Goal: Complete application form

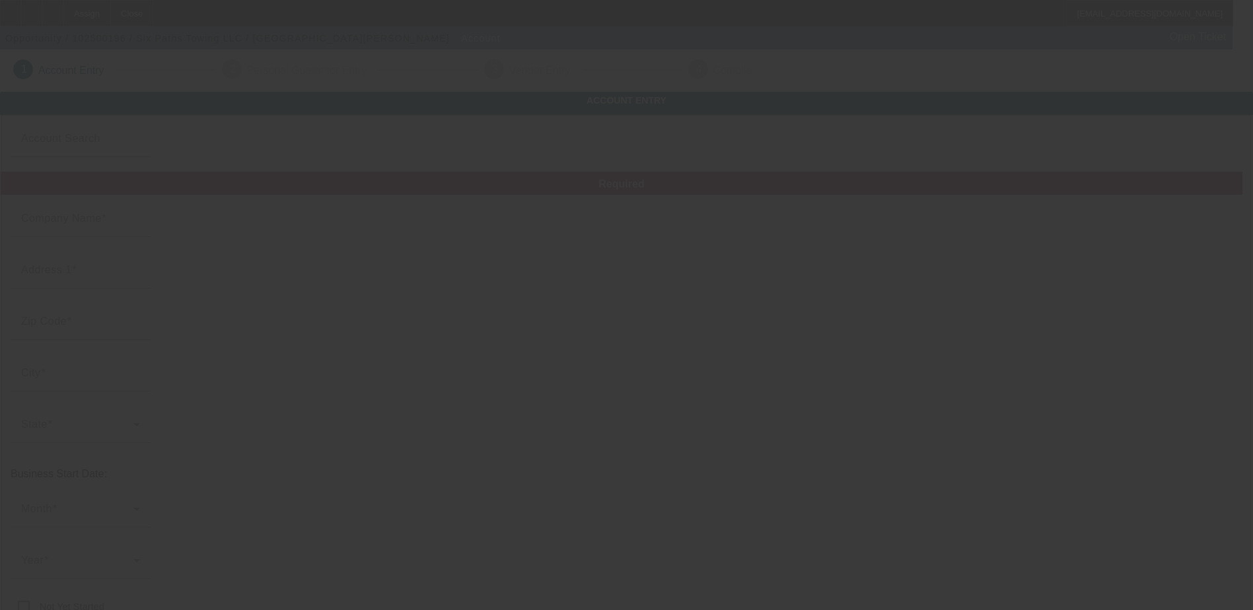
type input "Six Paths Towing LLC"
type input "954 Iron Gate Blvd"
type input "30238"
type input "Jonesboro"
type input "(470) 526-0171"
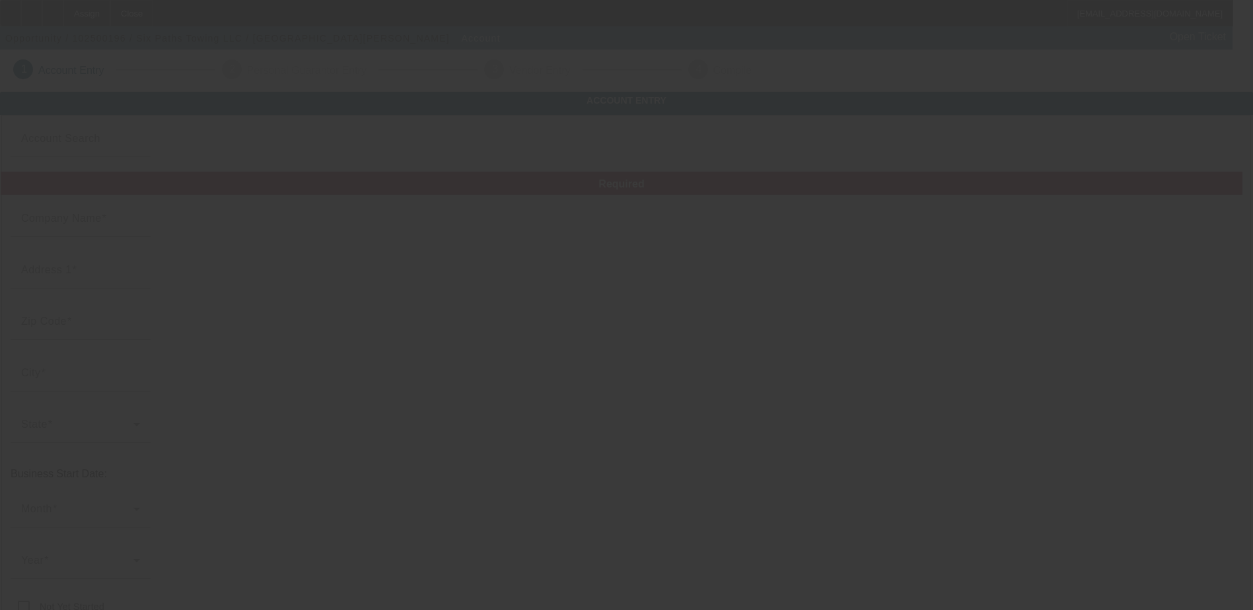
type input "sixpathstowing@gmail.com"
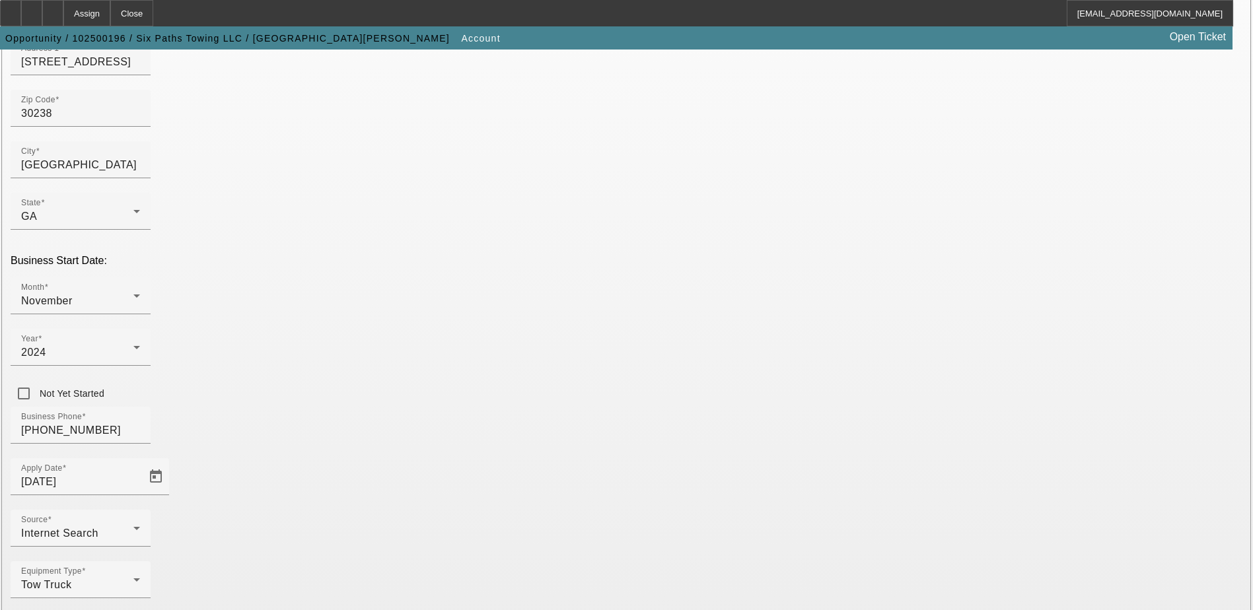
scroll to position [235, 0]
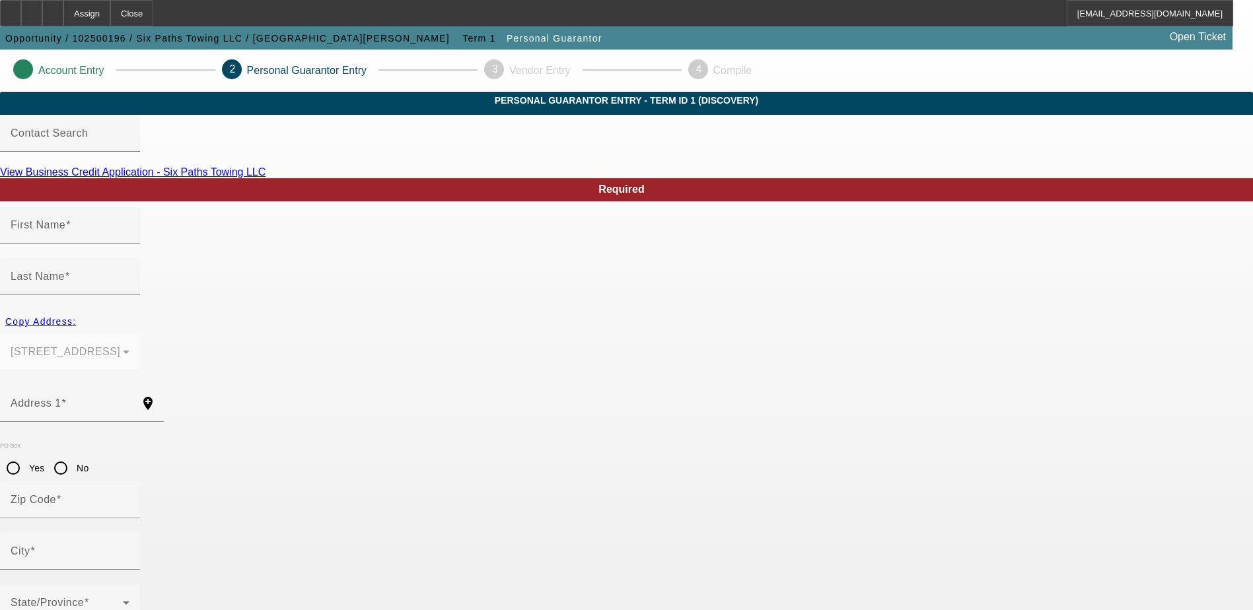
type input "Latrel"
type input "Irving"
type input "954 Iron Gate Blvd"
radio input "true"
type input "30238"
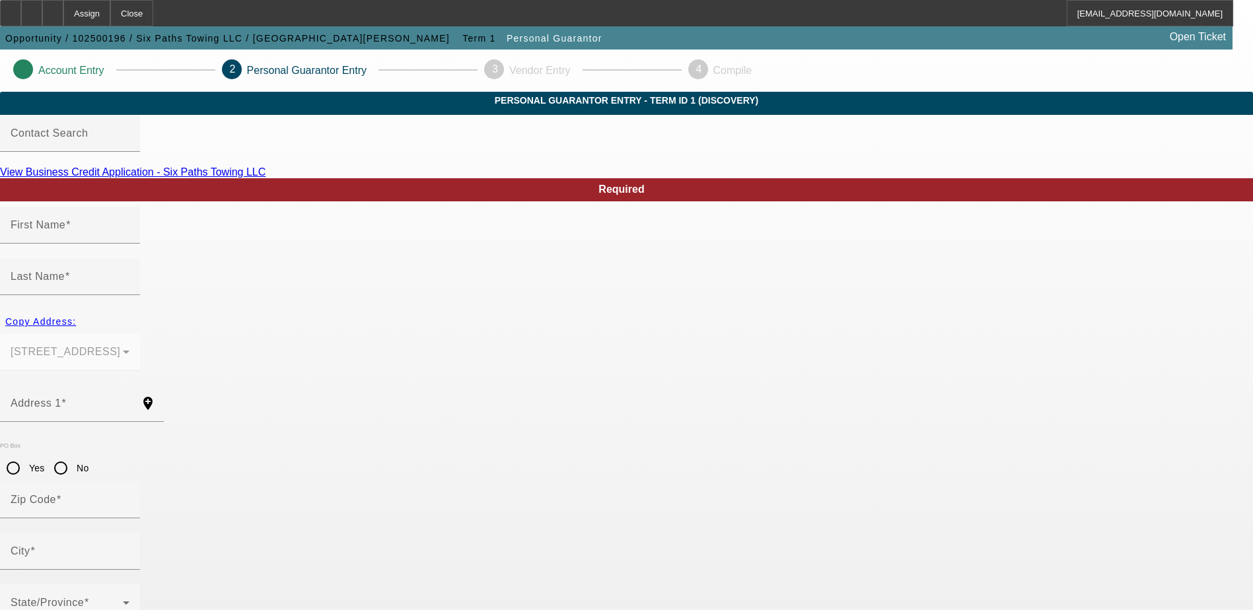
type input "Jonesboro"
type input "(470) 526-0171"
type input "100"
type input "472-31-6442"
type input "sixpathstowing@gmail.com"
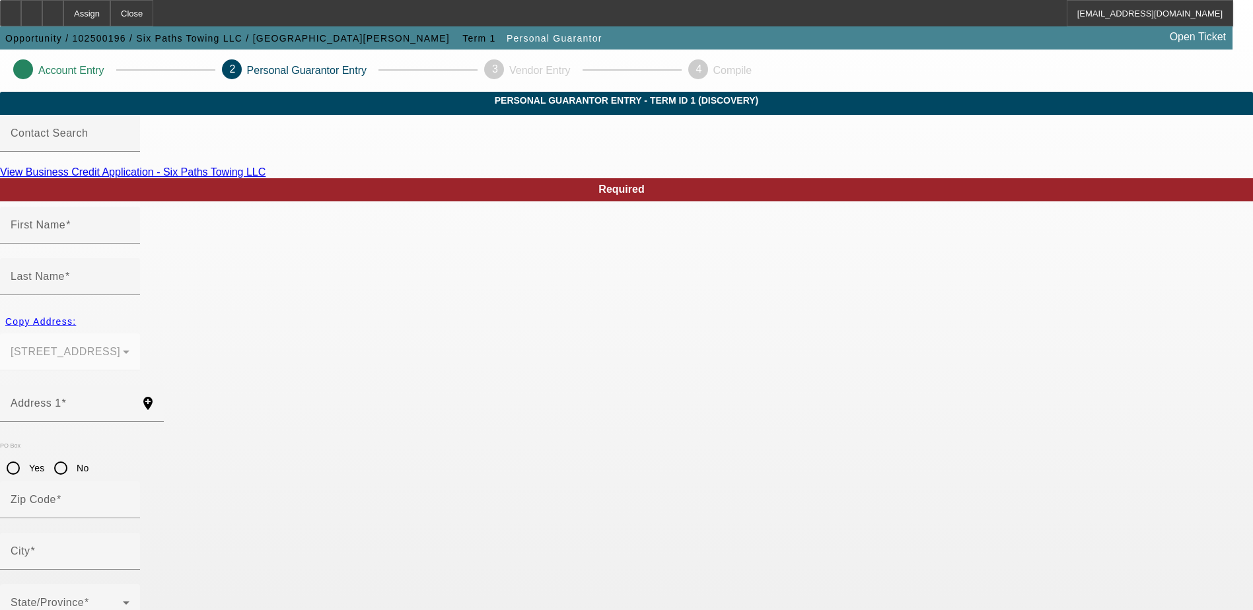
type input "(470) 526-0171"
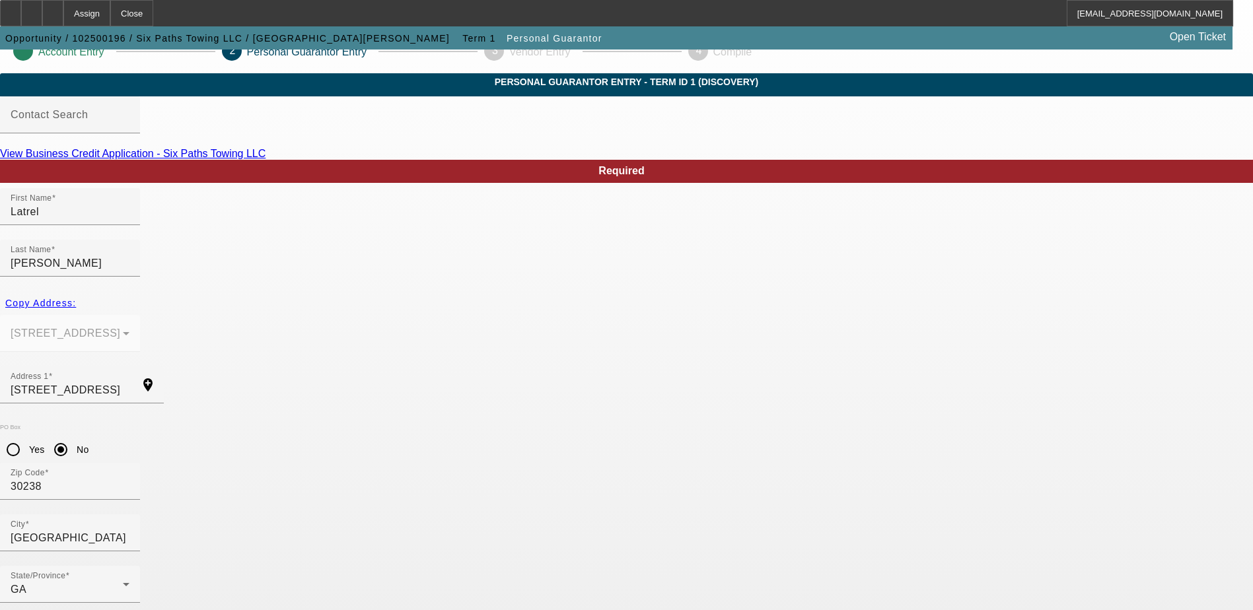
scroll to position [36, 0]
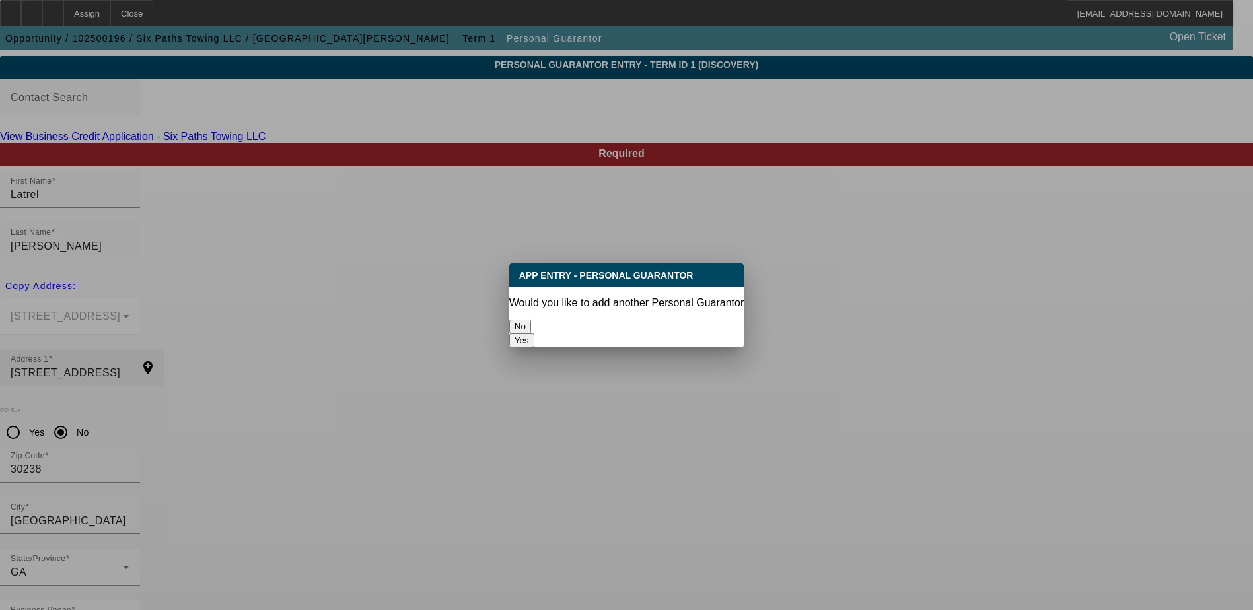
drag, startPoint x: 567, startPoint y: 318, endPoint x: 577, endPoint y: 318, distance: 9.9
click at [531, 320] on button "No" at bounding box center [520, 327] width 22 height 14
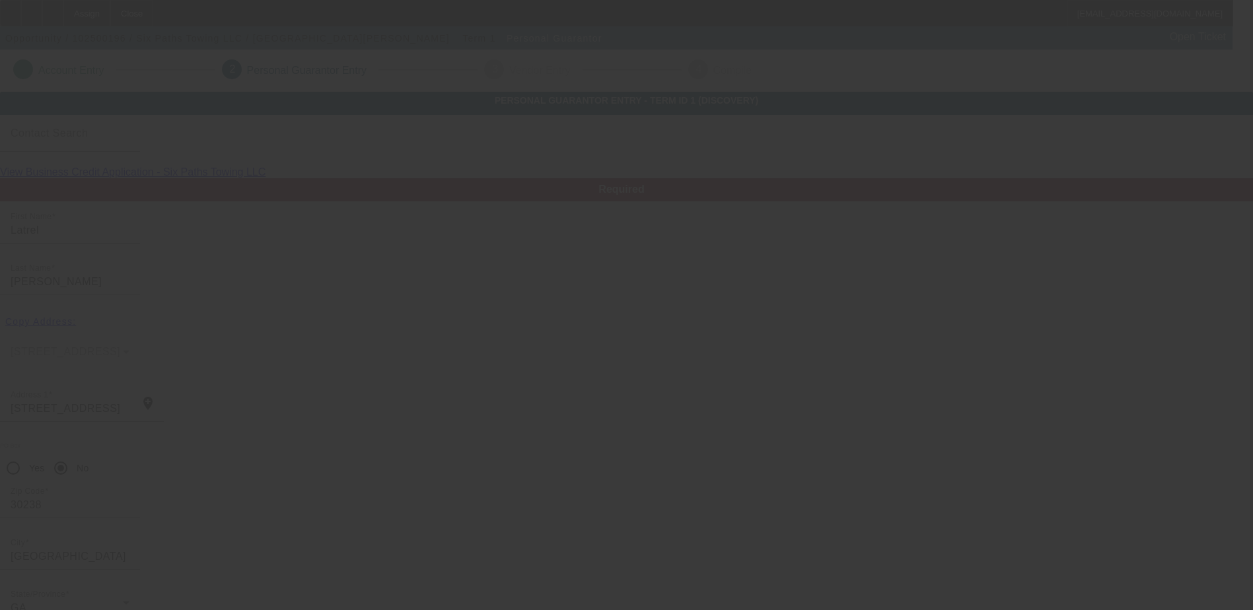
scroll to position [36, 0]
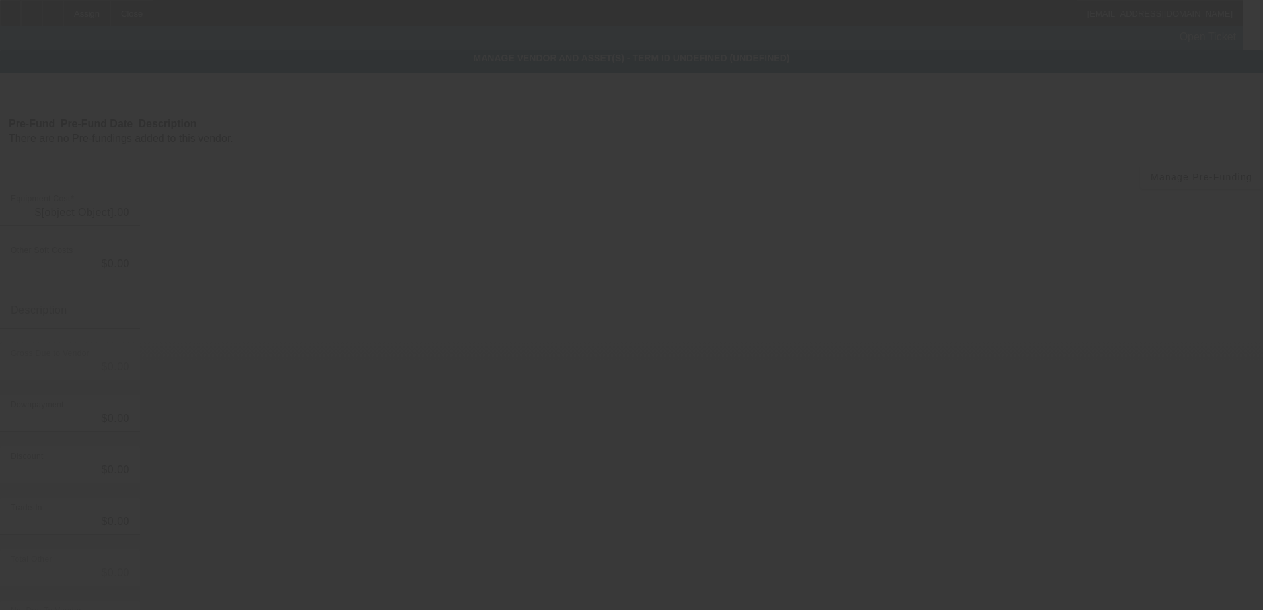
type input "$120,000.00"
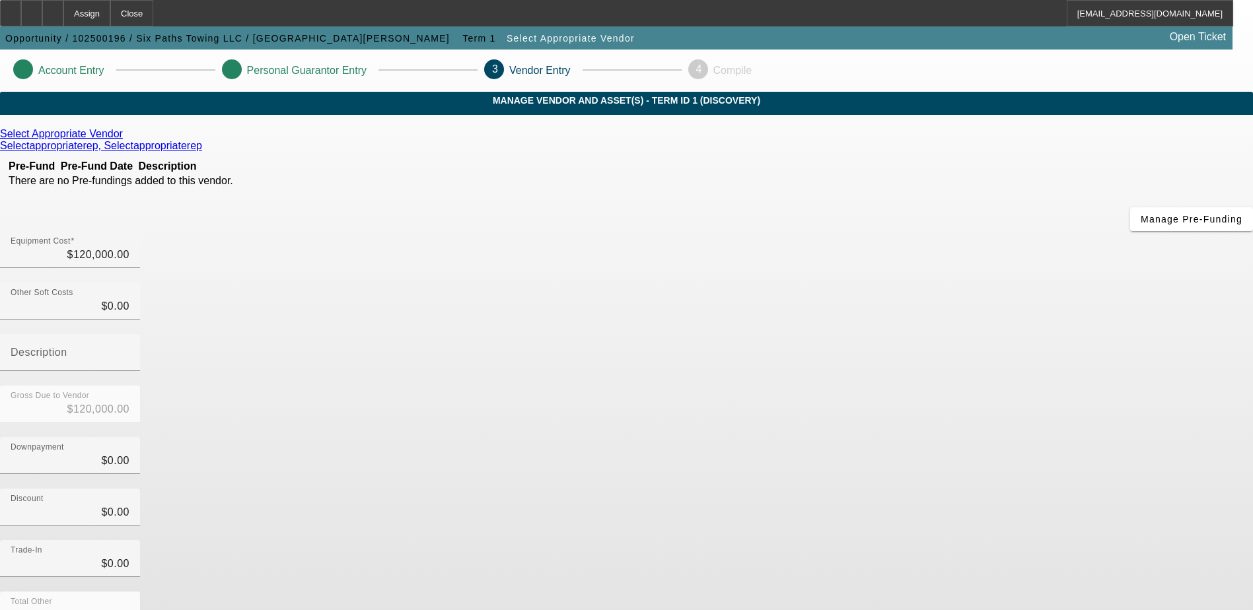
click at [407, 405] on div "Select Appropriate Vendor Selectappropriaterep, Selectappropriaterep Pre-Fund P…" at bounding box center [626, 418] width 1253 height 580
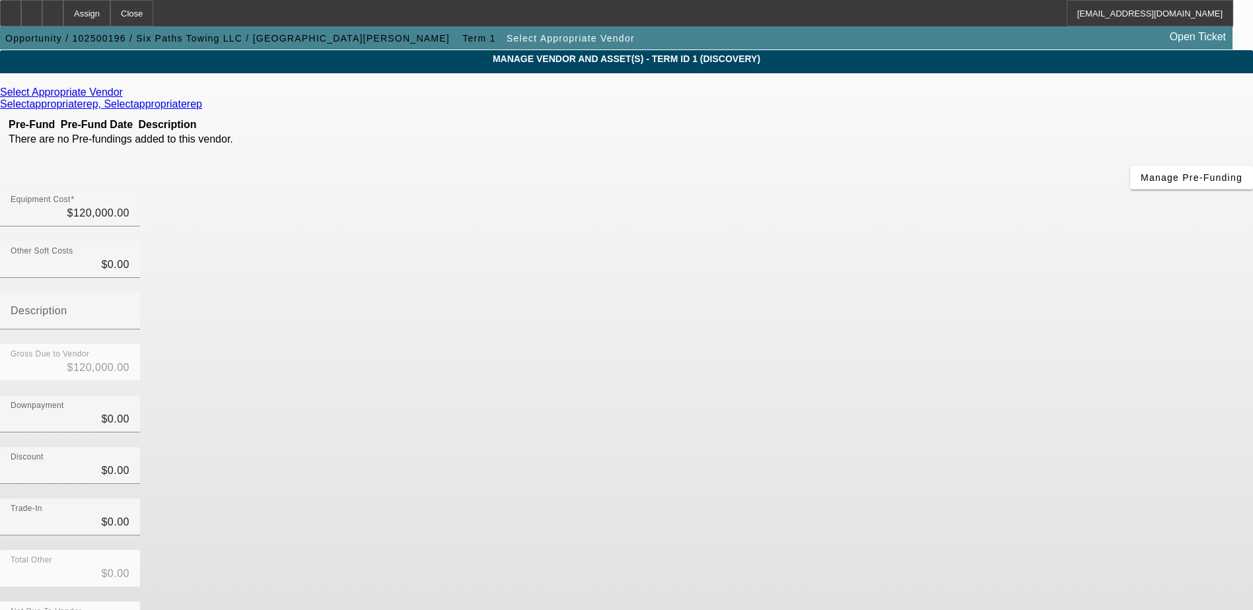
scroll to position [64, 0]
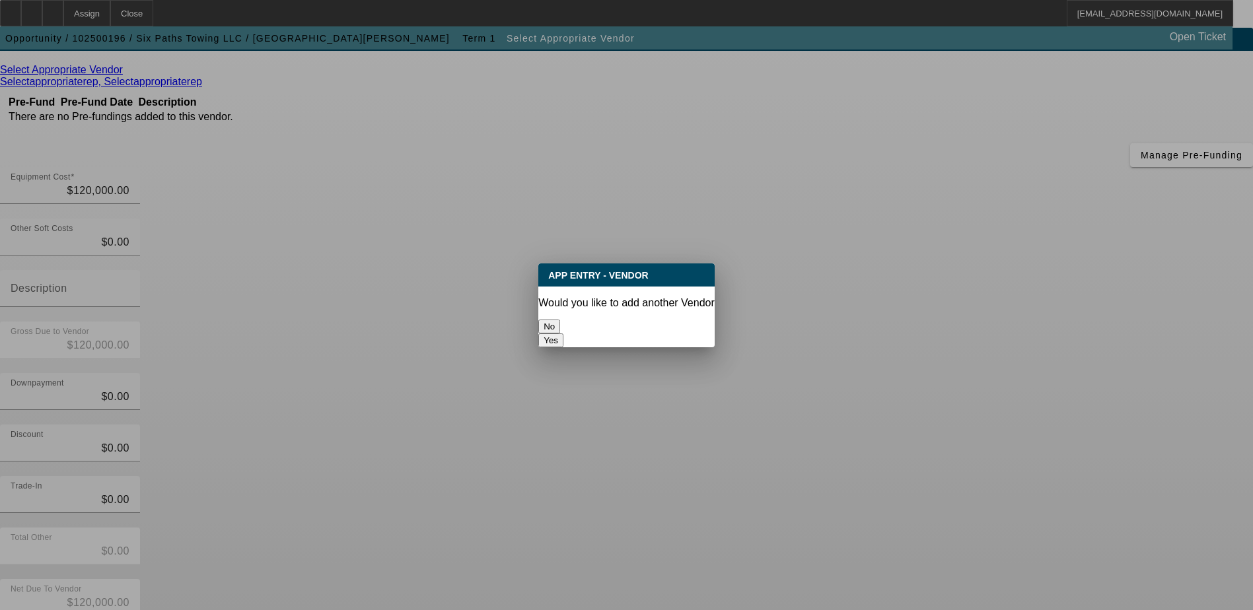
click at [560, 320] on button "No" at bounding box center [549, 327] width 22 height 14
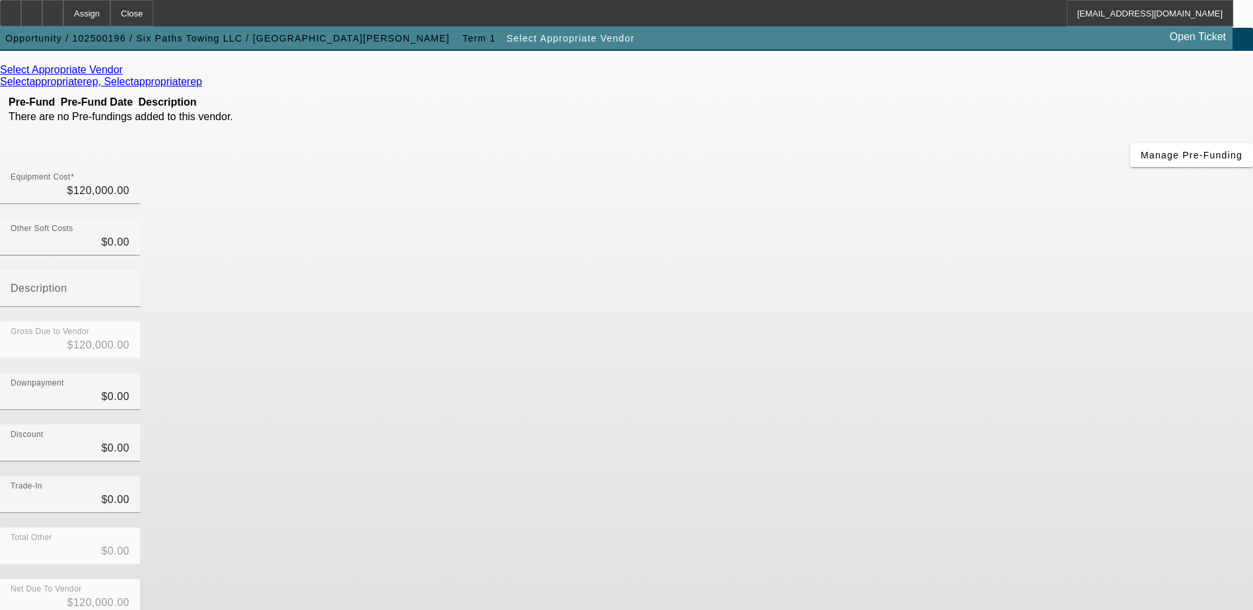
scroll to position [64, 0]
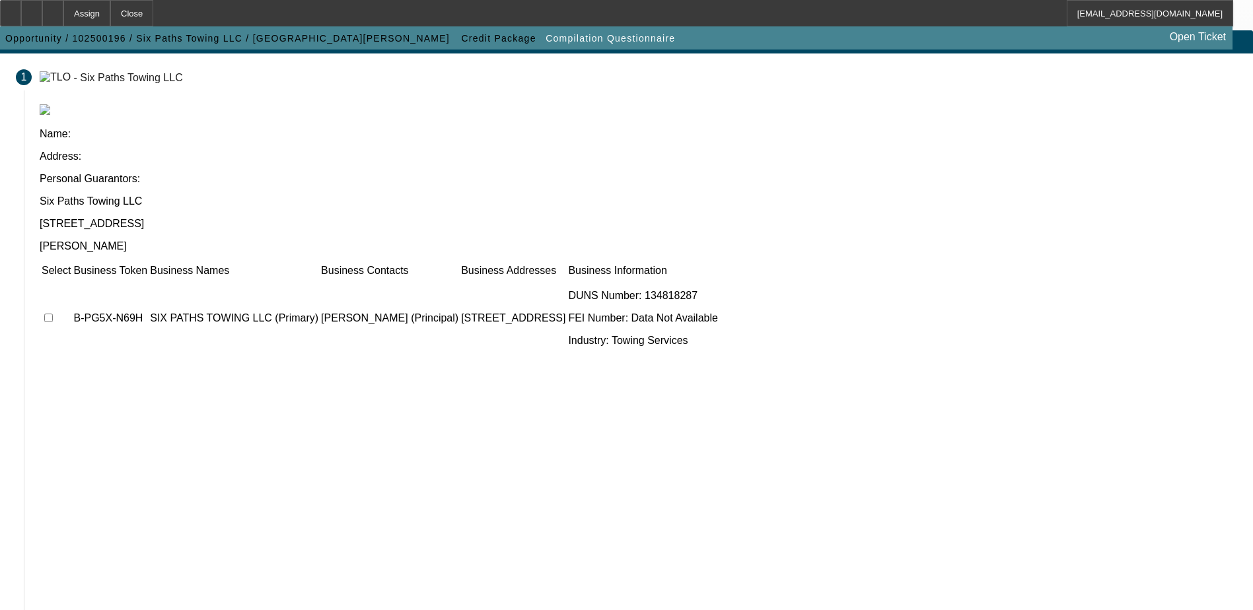
scroll to position [73, 0]
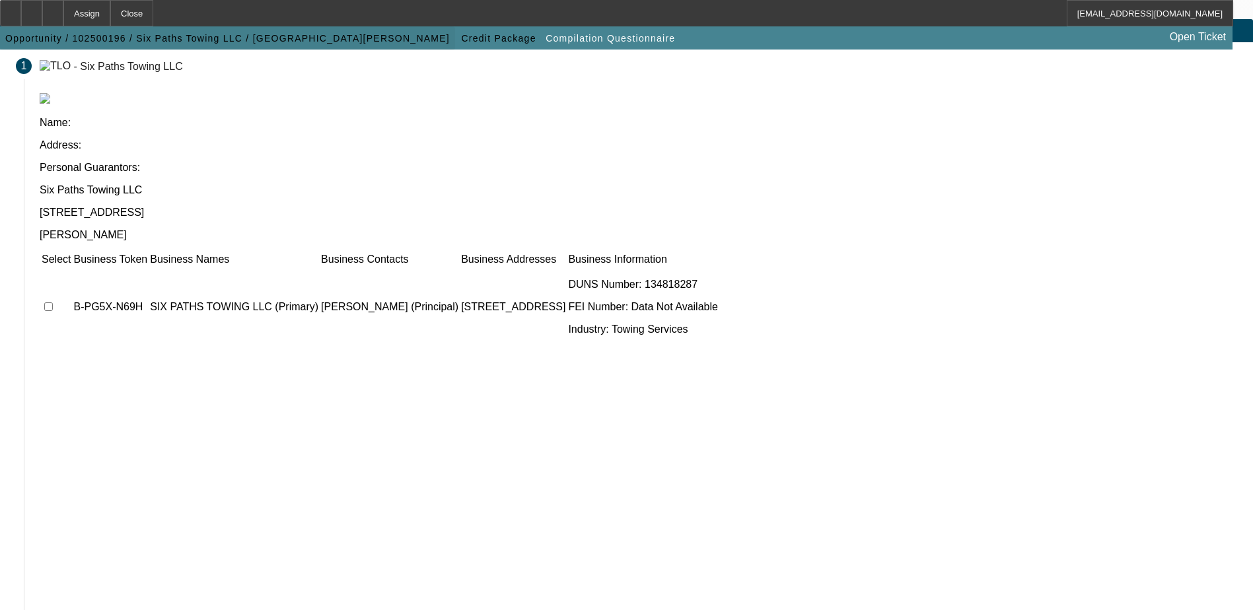
click at [170, 33] on span "Opportunity / 102500196 / Six Paths Towing LLC / Irving, Latrel" at bounding box center [227, 38] width 444 height 11
click at [167, 37] on span "Opportunity / 102500196 / Six Paths Towing LLC / Irving, Latrel" at bounding box center [227, 38] width 444 height 11
click at [458, 32] on span "button" at bounding box center [498, 38] width 81 height 32
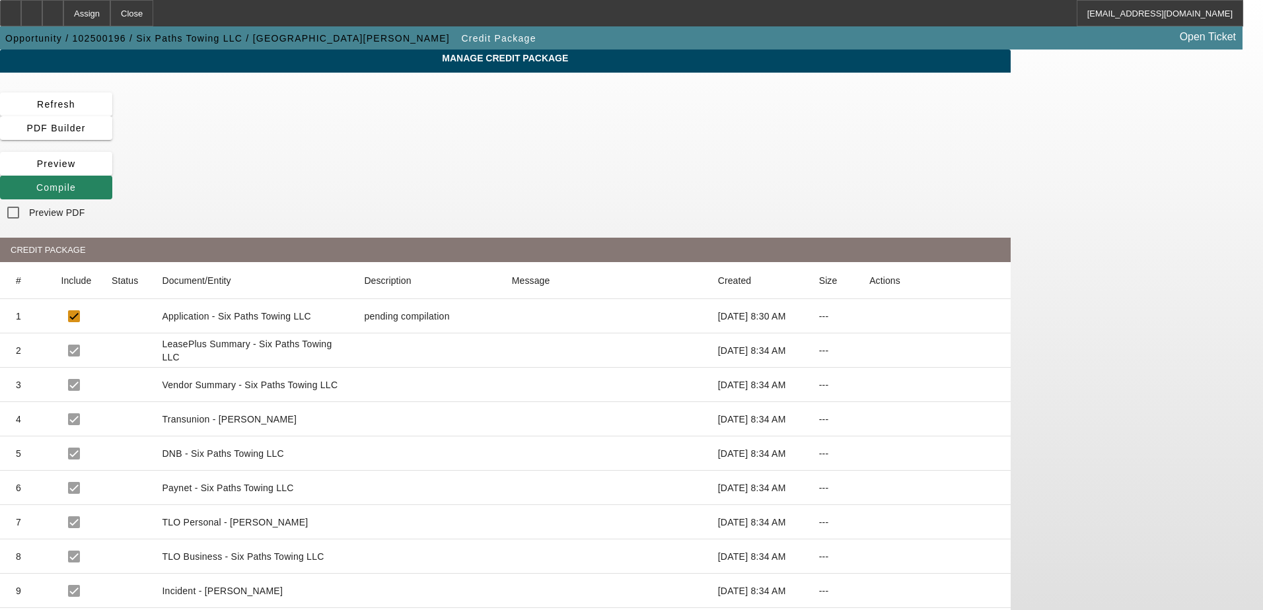
click at [324, 299] on mat-cell "Application - Six Paths Towing LLC" at bounding box center [252, 316] width 202 height 34
click at [192, 34] on span "Opportunity / 102500196 / Six Paths Towing LLC / Irving, Latrel" at bounding box center [227, 38] width 444 height 11
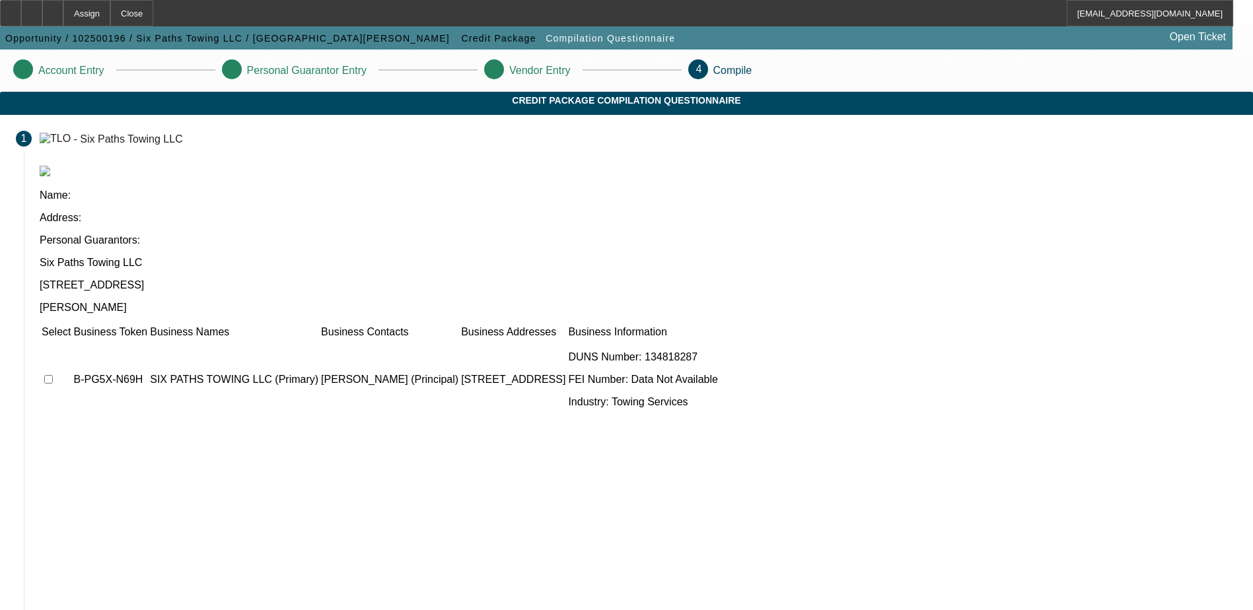
click at [71, 340] on td at bounding box center [56, 379] width 30 height 79
click at [53, 375] on input "checkbox" at bounding box center [48, 379] width 9 height 9
checkbox input "true"
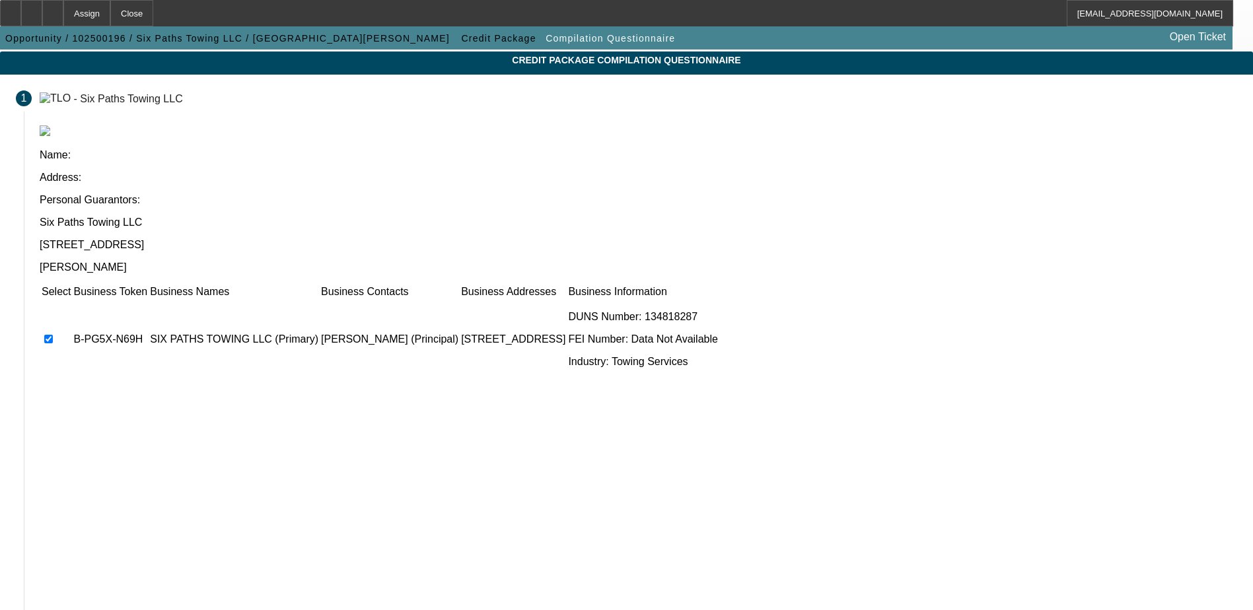
scroll to position [73, 0]
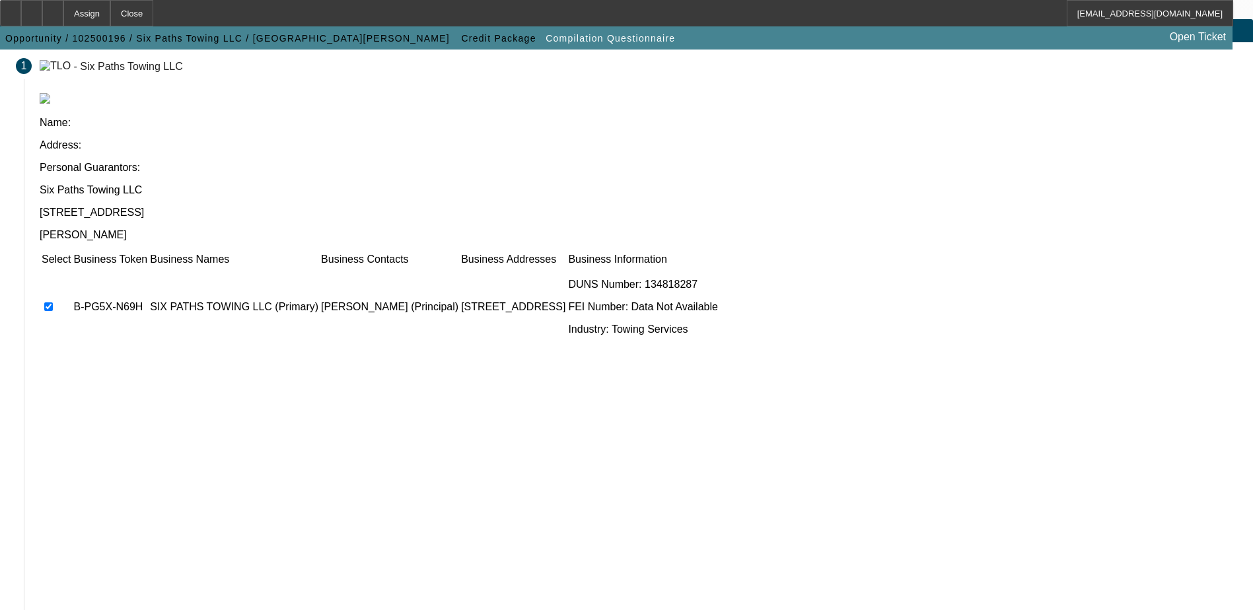
drag, startPoint x: 90, startPoint y: 259, endPoint x: 106, endPoint y: 265, distance: 17.5
click at [102, 265] on app-compilation-stepper "Account Entry Personal Guarantor Entry Vendor Entry 4 Compile Credit Package Co…" at bounding box center [626, 339] width 1253 height 725
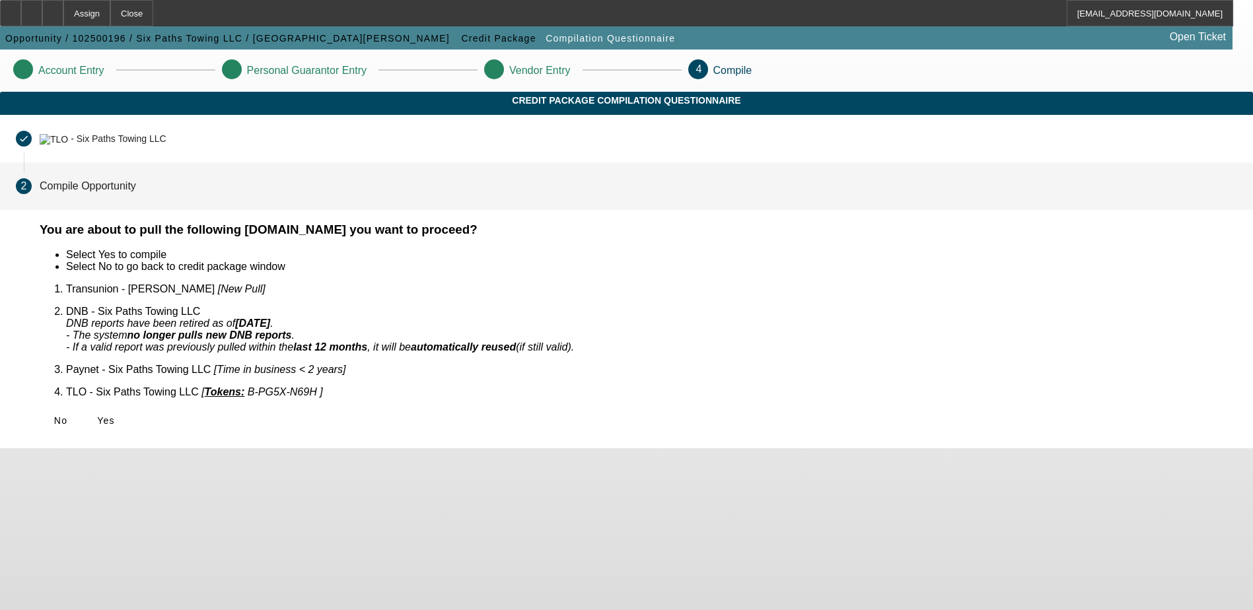
scroll to position [0, 0]
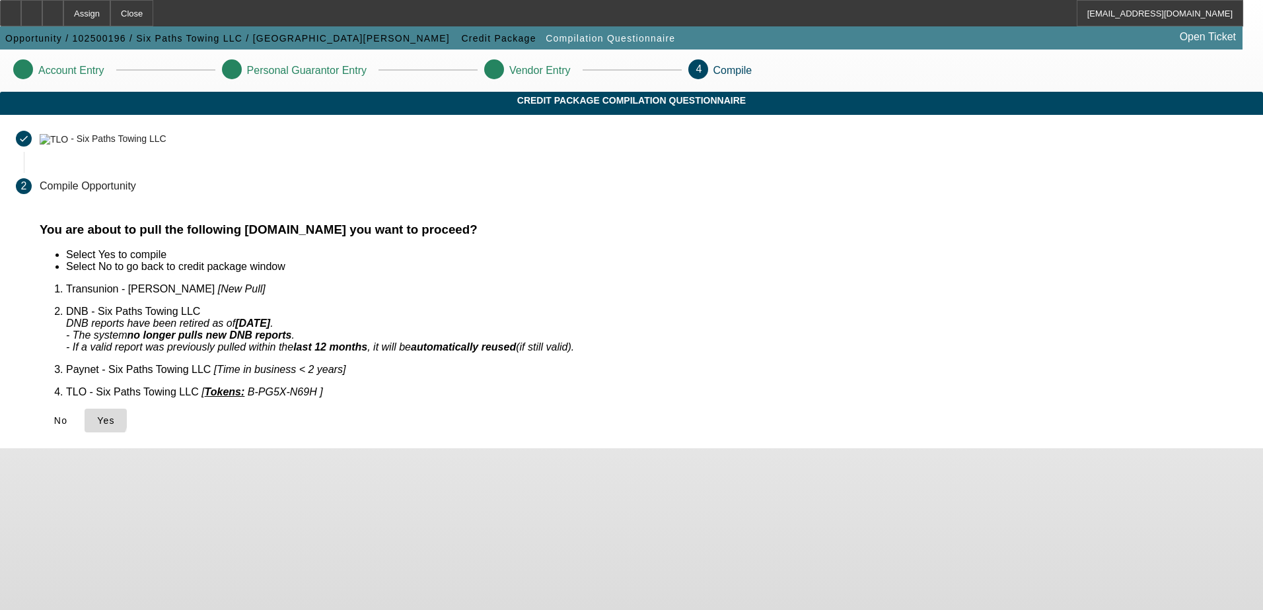
click at [97, 415] on icon at bounding box center [97, 420] width 0 height 11
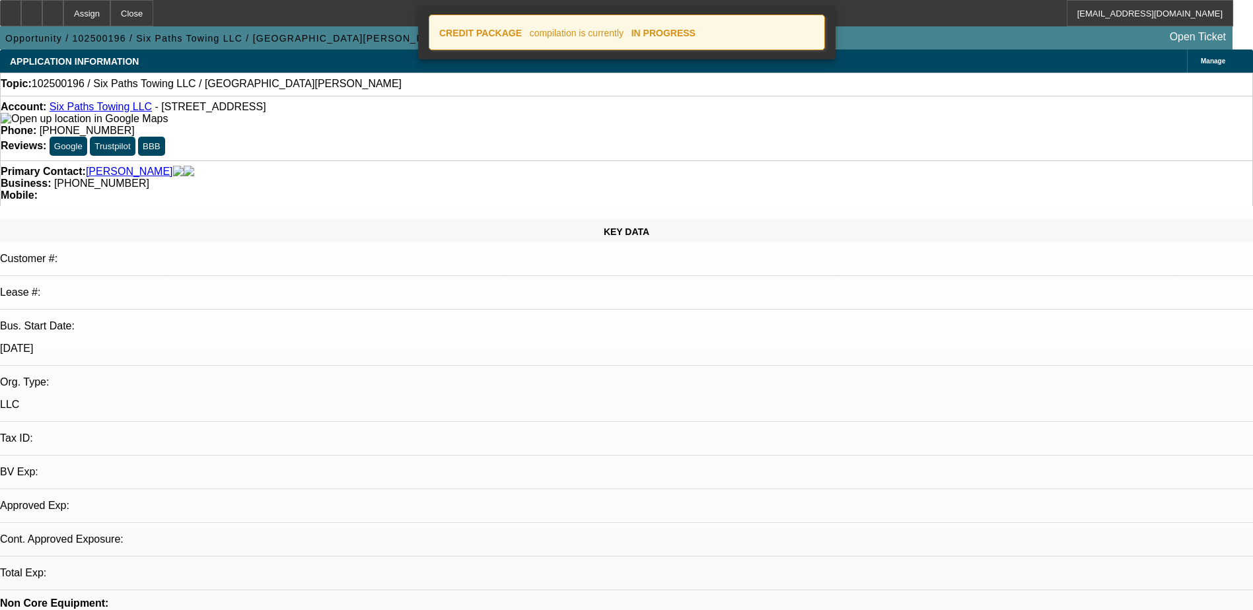
select select "0"
select select "2"
select select "0.1"
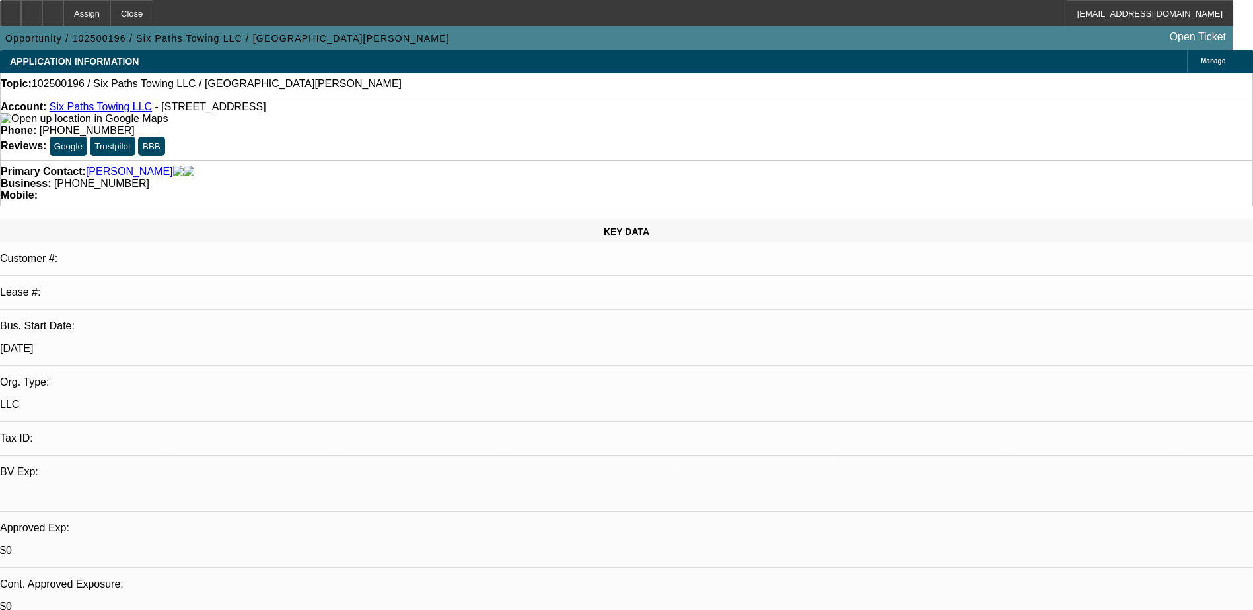
select select "1"
select select "2"
select select "4"
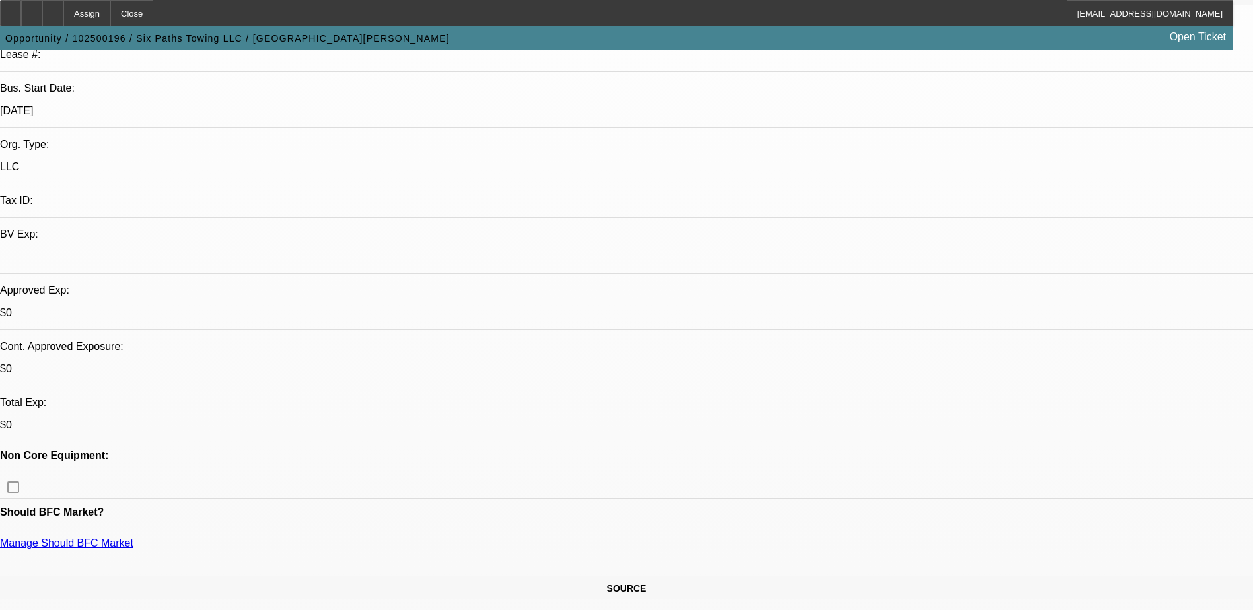
scroll to position [198, 0]
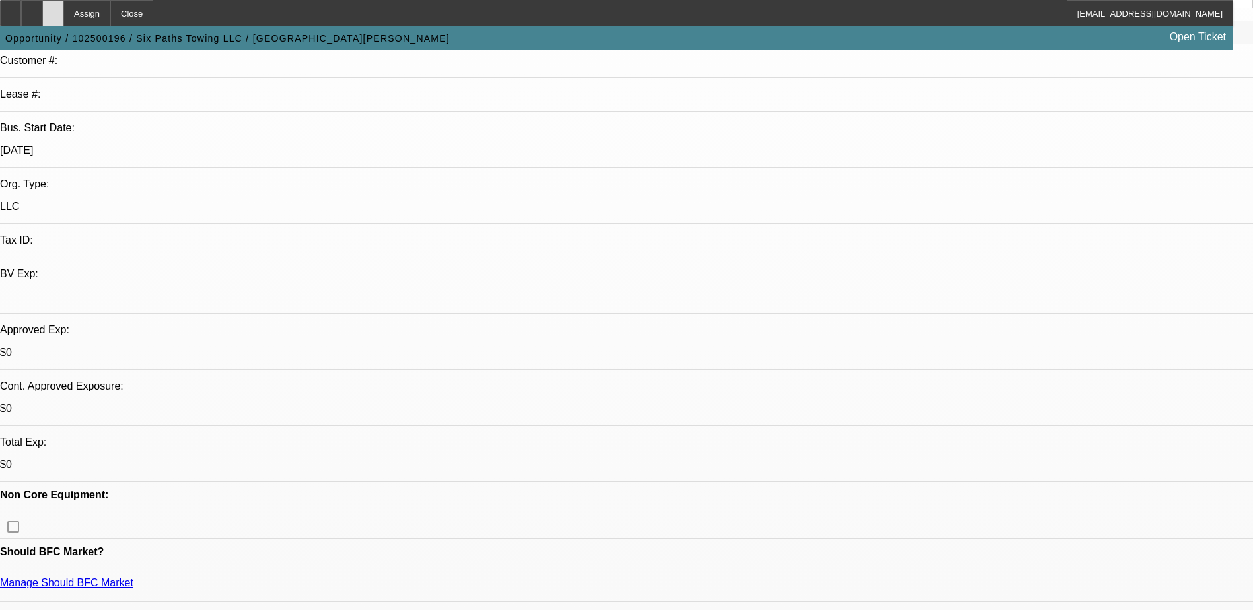
click at [63, 15] on div at bounding box center [52, 13] width 21 height 26
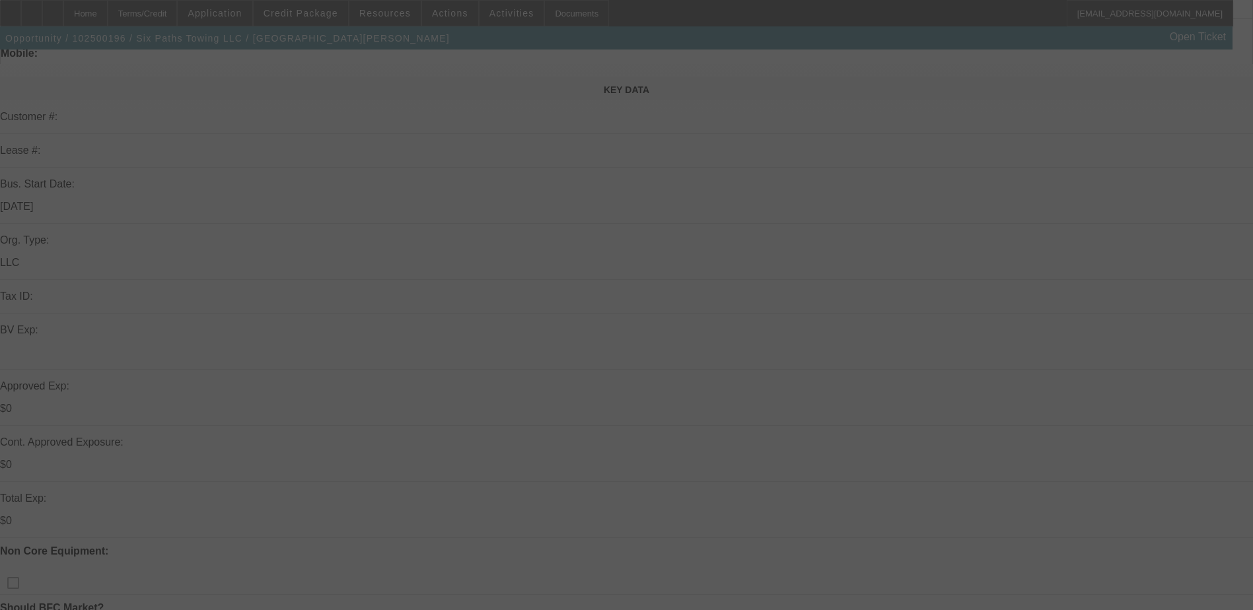
scroll to position [264, 0]
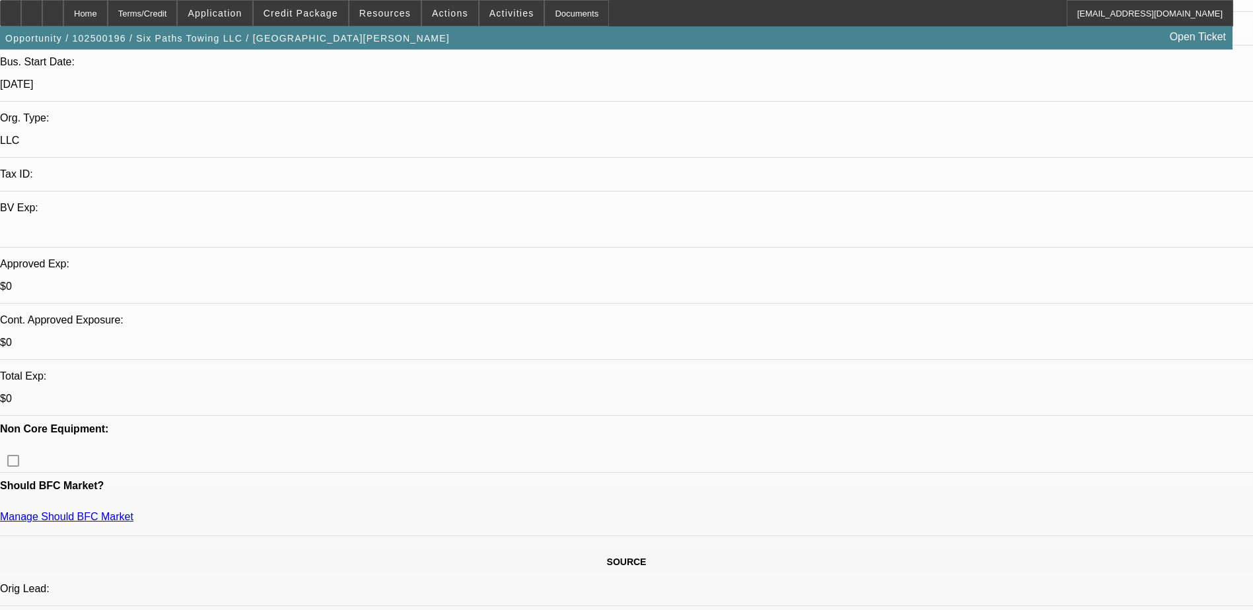
select select "0"
select select "2"
select select "0.1"
select select "1"
select select "2"
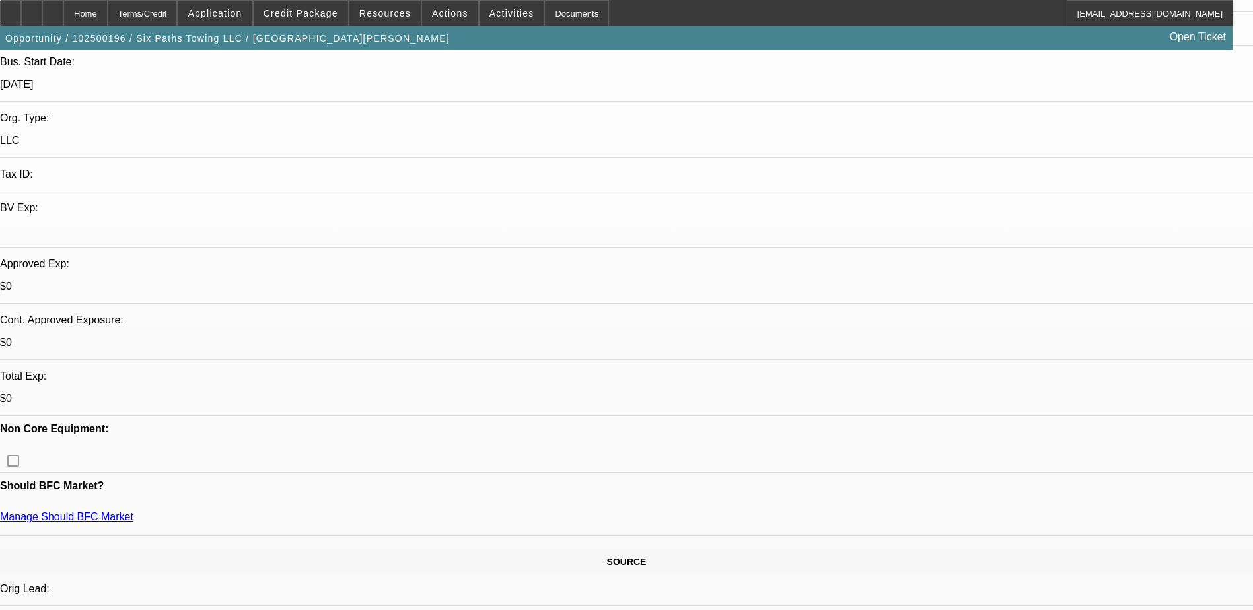
select select "4"
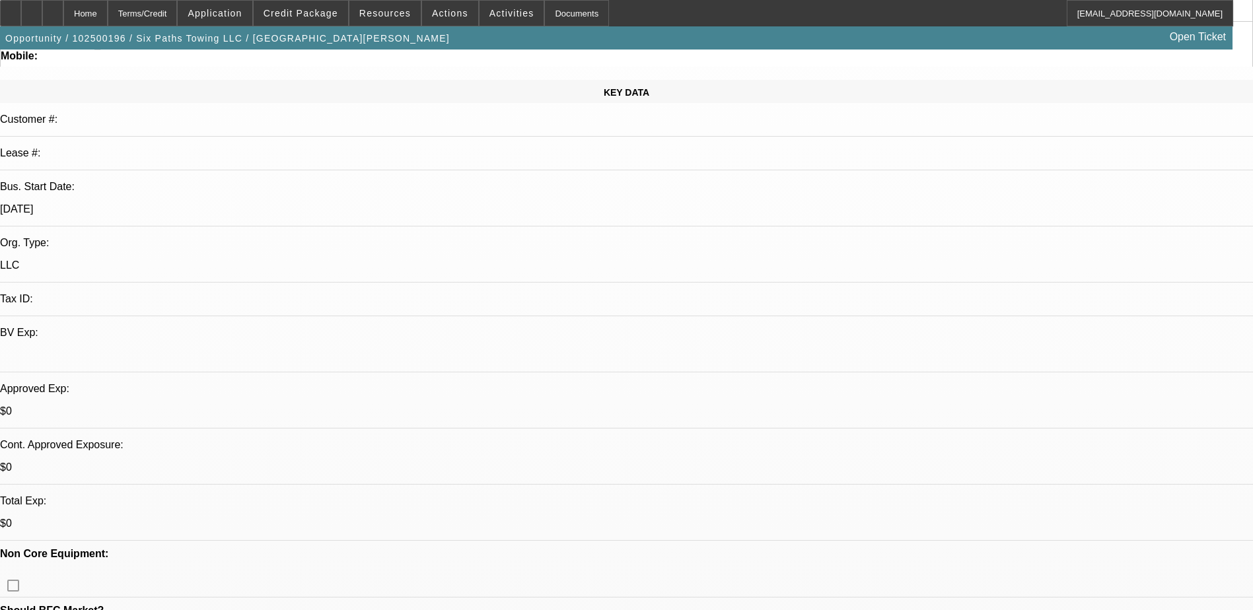
scroll to position [132, 0]
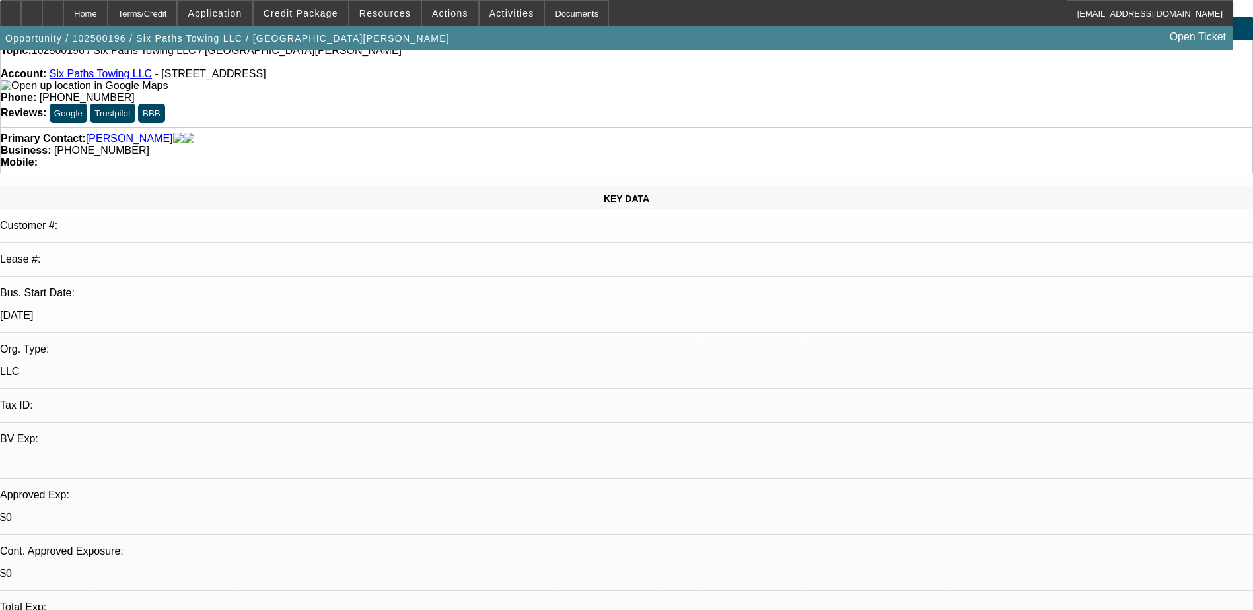
scroll to position [0, 0]
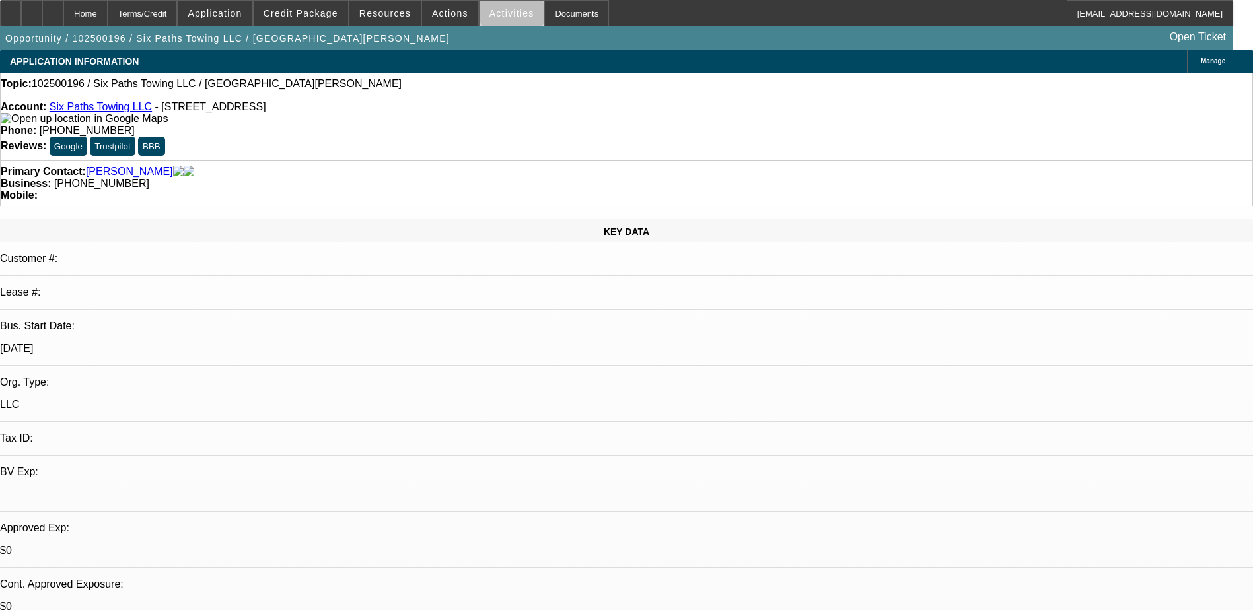
click at [502, 13] on span "Activities" at bounding box center [511, 13] width 45 height 11
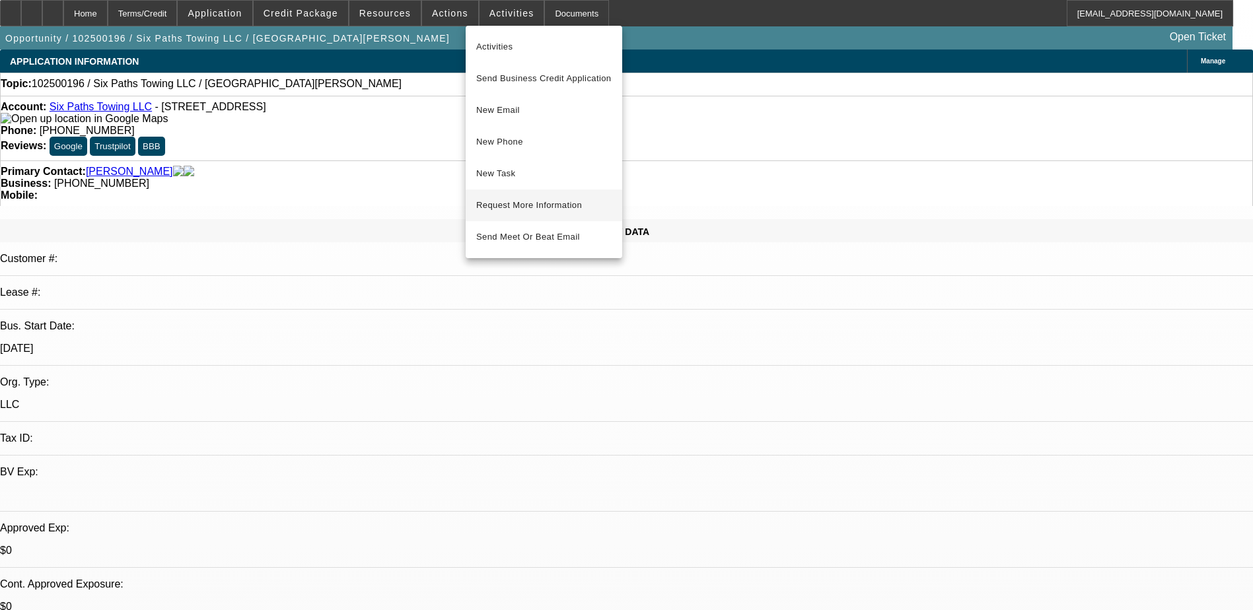
scroll to position [66, 0]
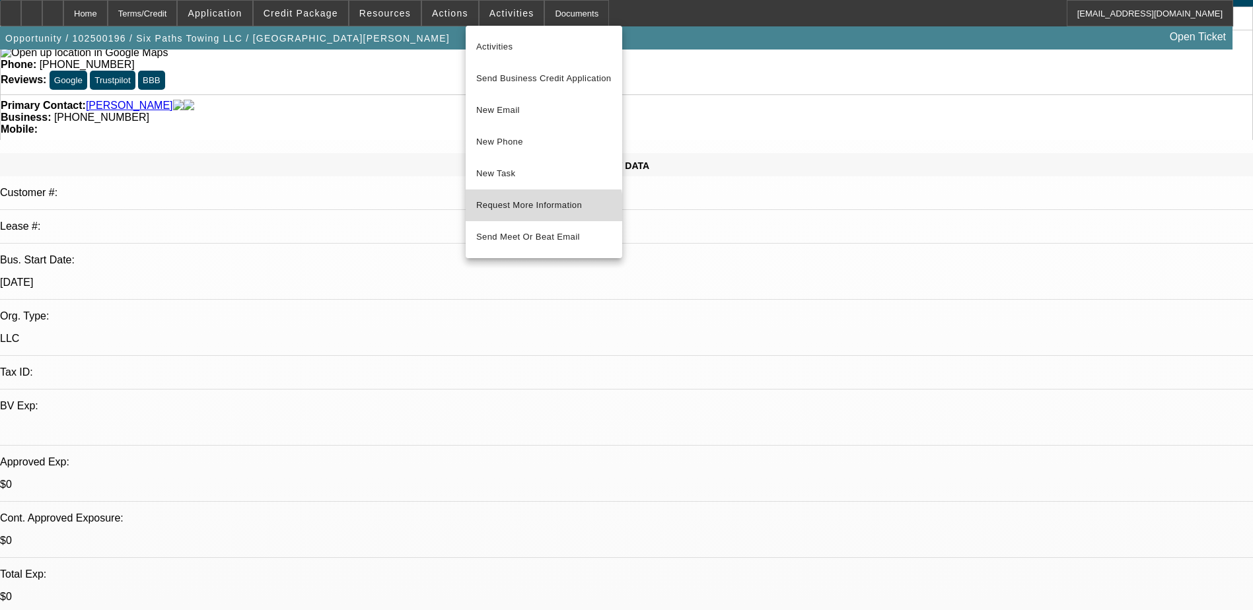
click at [540, 209] on span "Request More Information" at bounding box center [543, 205] width 135 height 16
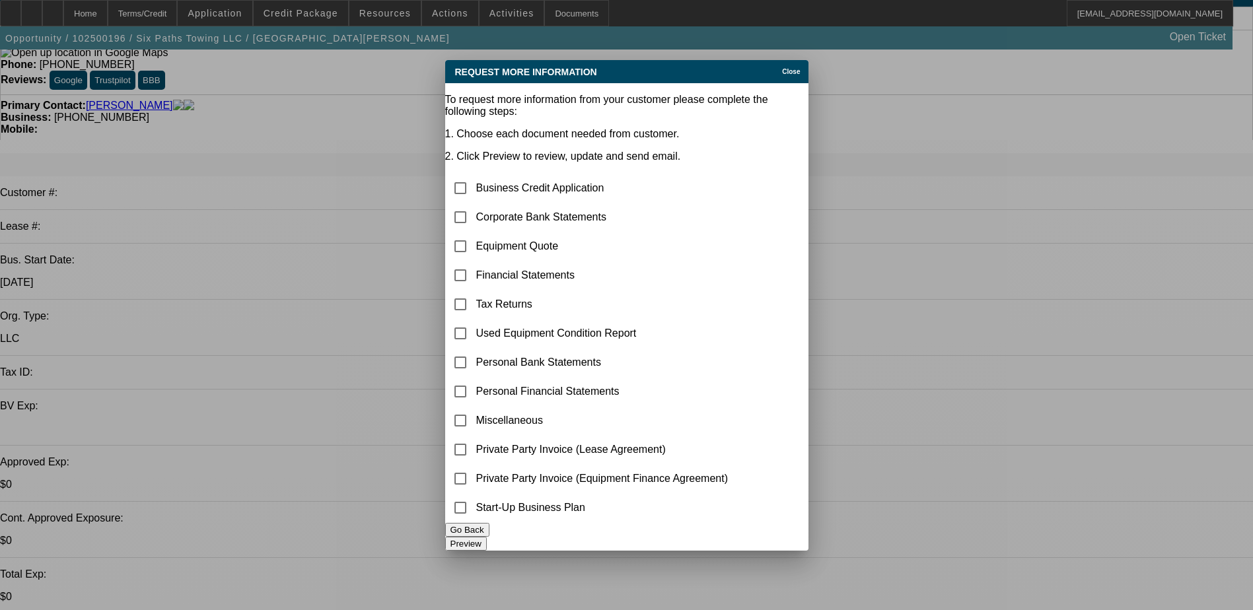
scroll to position [0, 0]
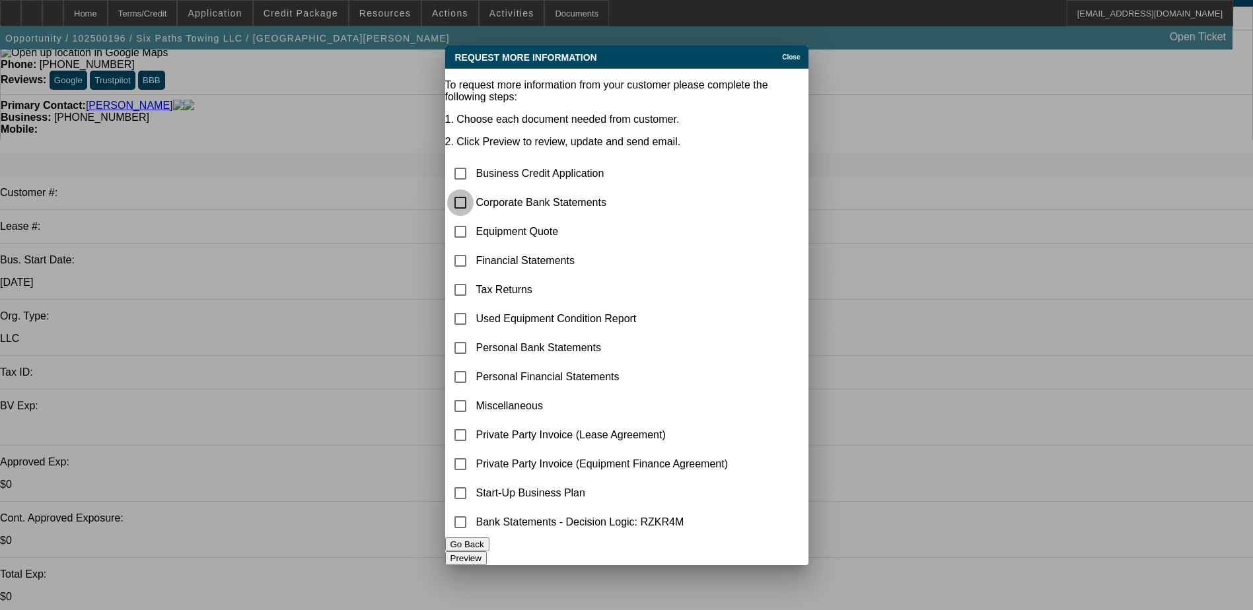
click at [472, 190] on input "checkbox" at bounding box center [460, 203] width 26 height 26
checkbox input "true"
click at [474, 219] on input "checkbox" at bounding box center [460, 232] width 26 height 26
checkbox input "false"
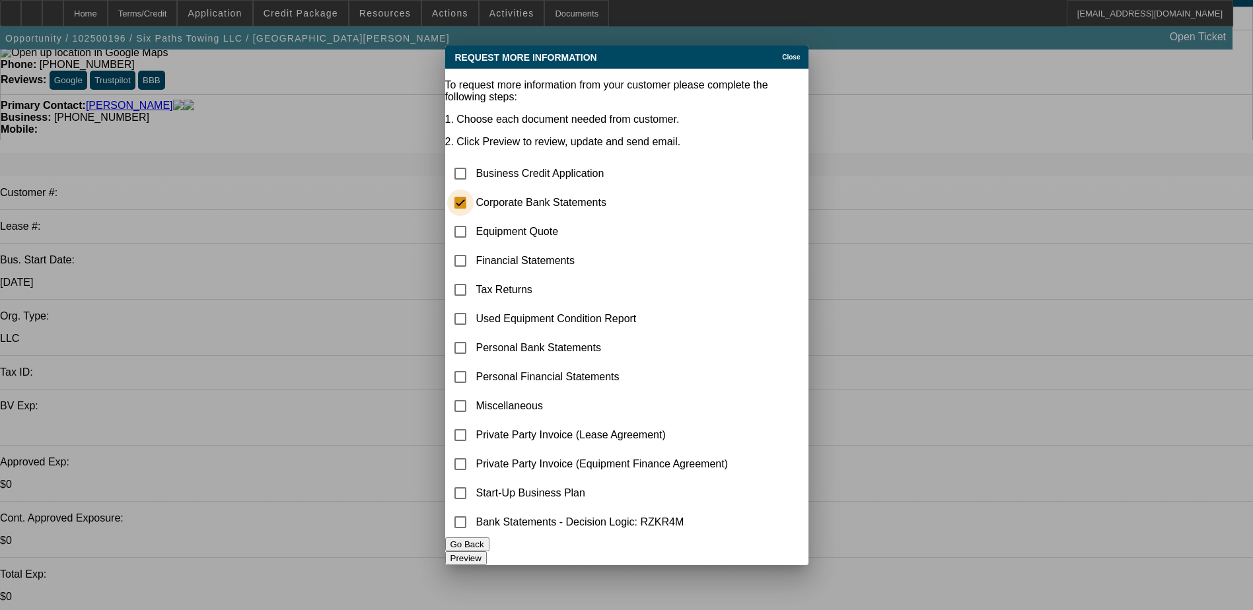
click at [474, 190] on input "checkbox" at bounding box center [460, 203] width 26 height 26
checkbox input "false"
click at [790, 53] on span "Close" at bounding box center [791, 56] width 18 height 7
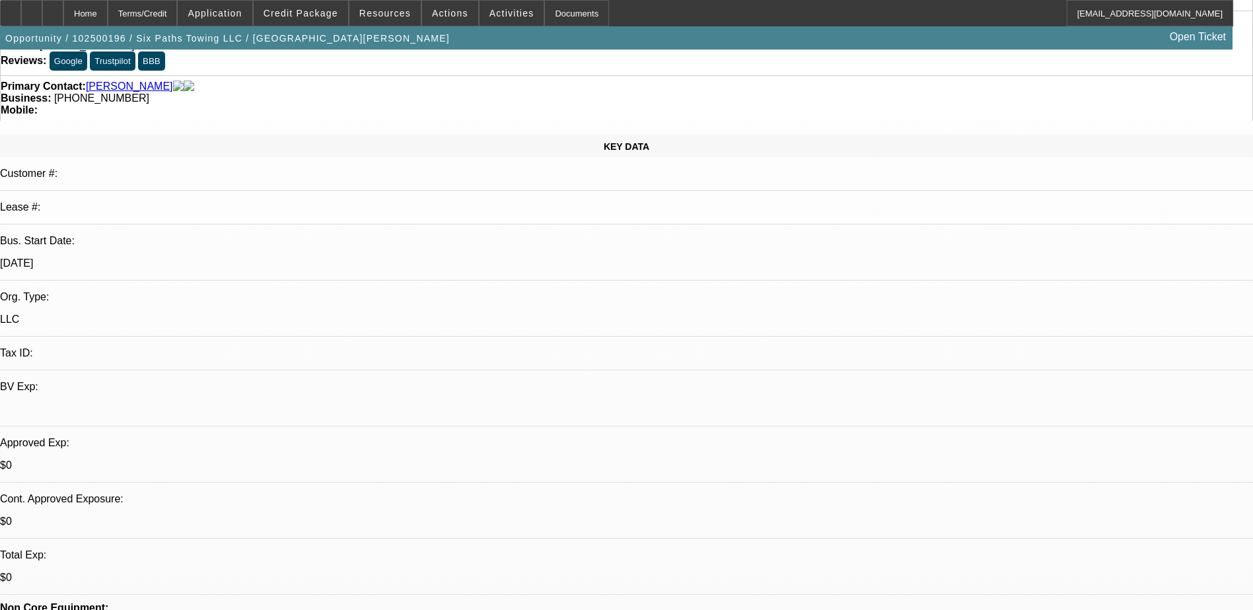
scroll to position [66, 0]
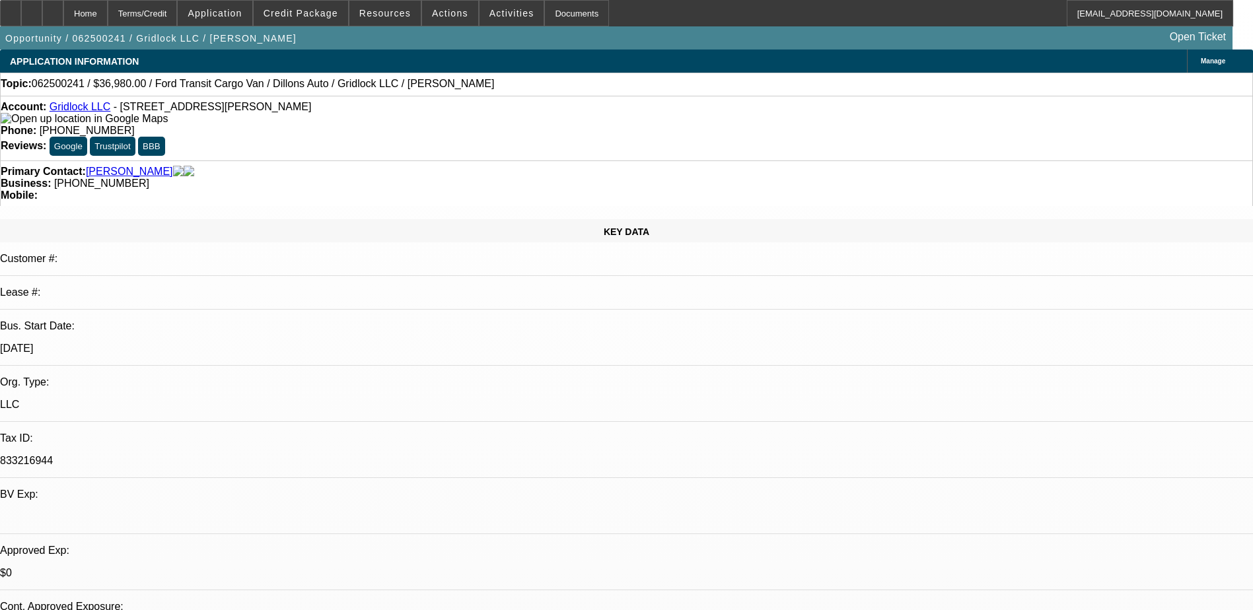
select select "0"
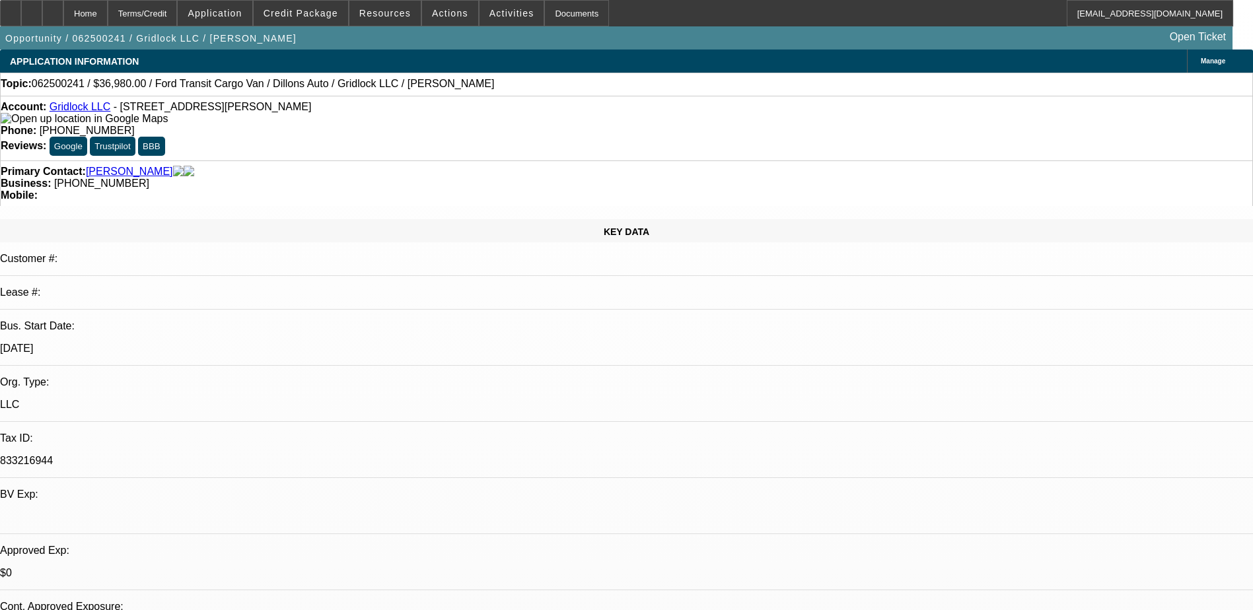
select select "0"
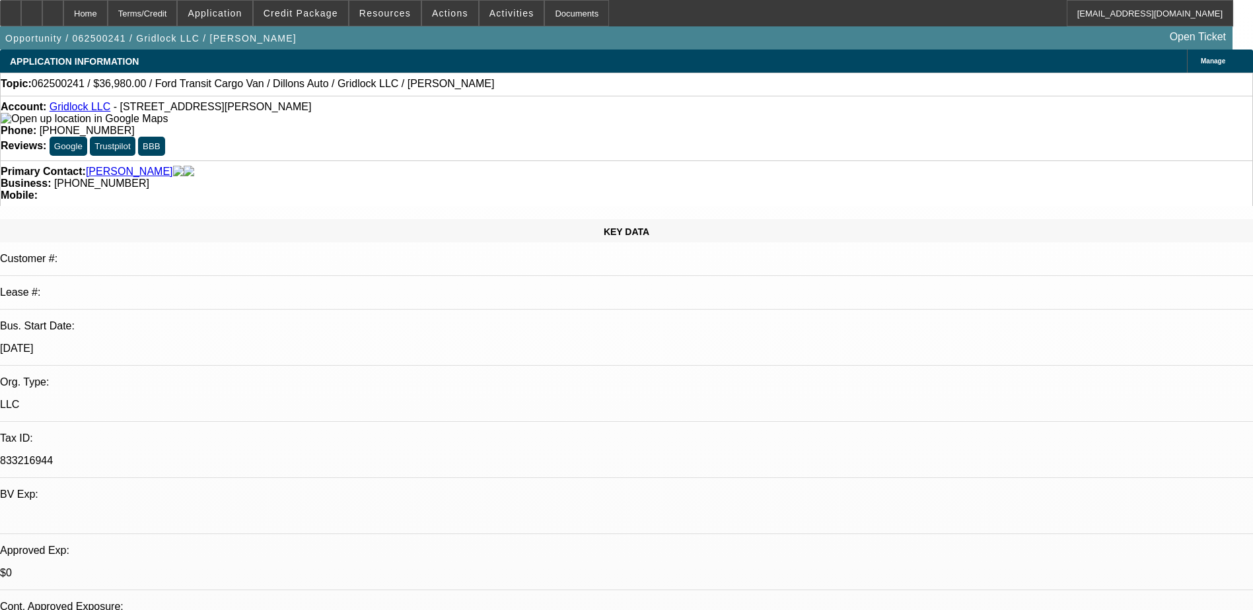
select select "0"
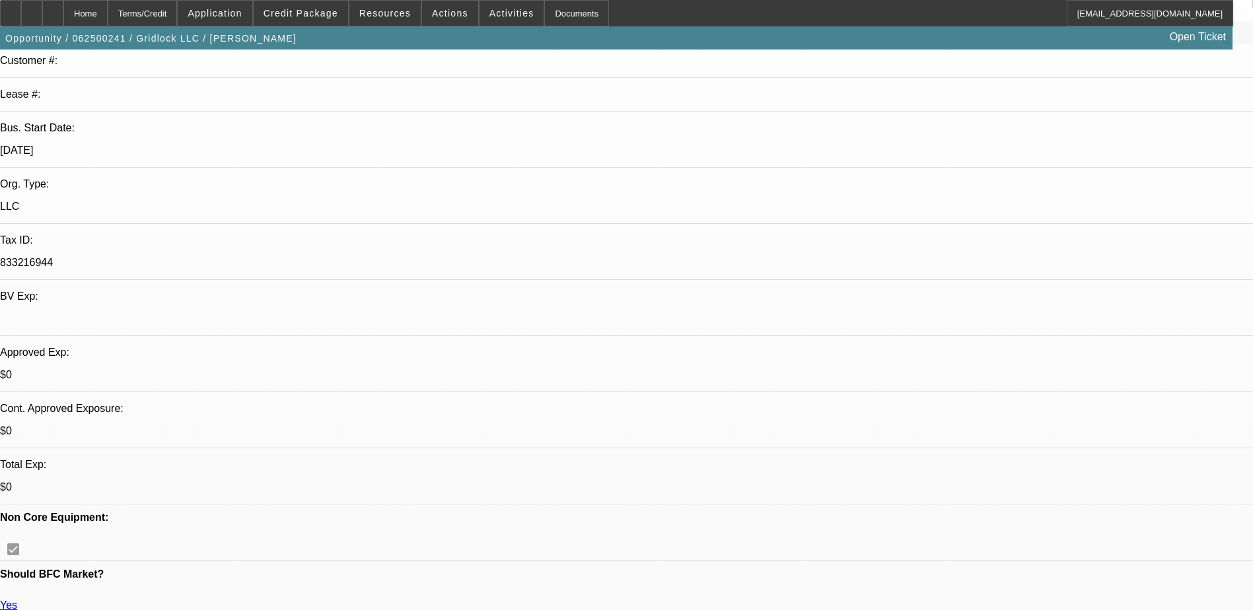
select select "1"
select select "2"
select select "1"
select select "2"
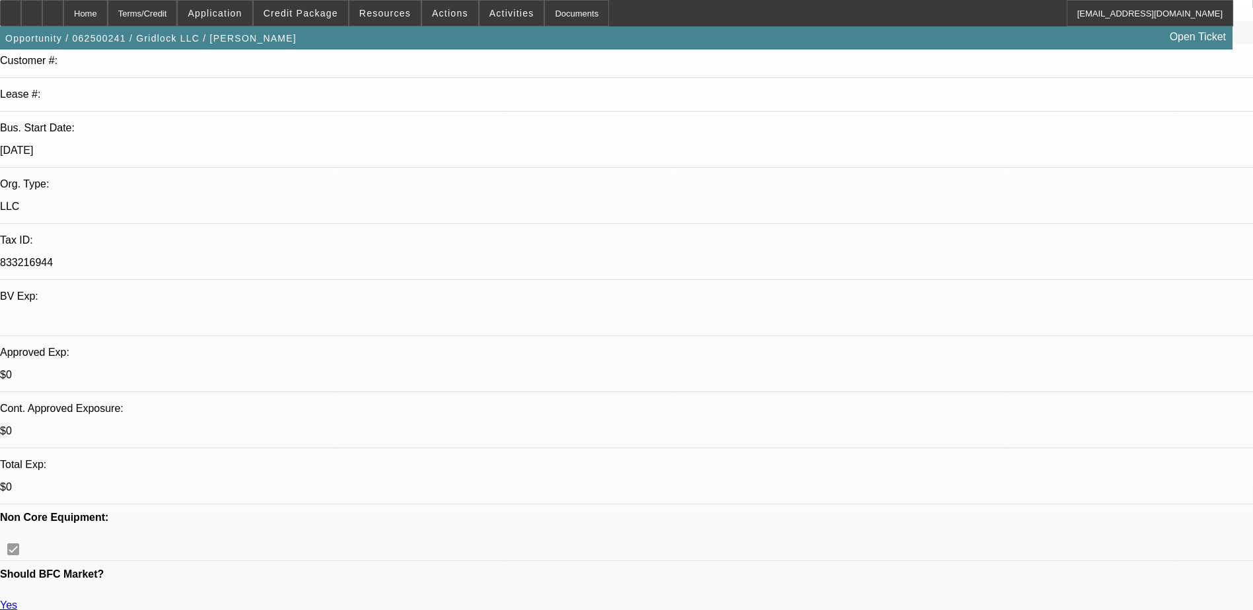
select select "6"
select select "1"
select select "2"
select select "1"
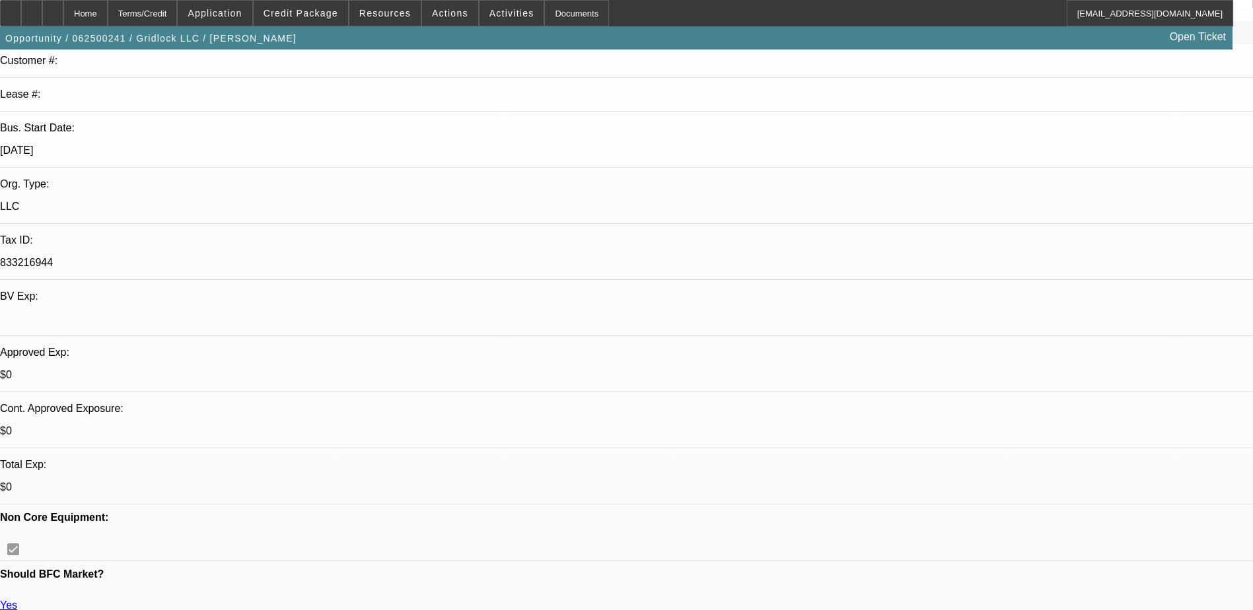
select select "2"
select select "1"
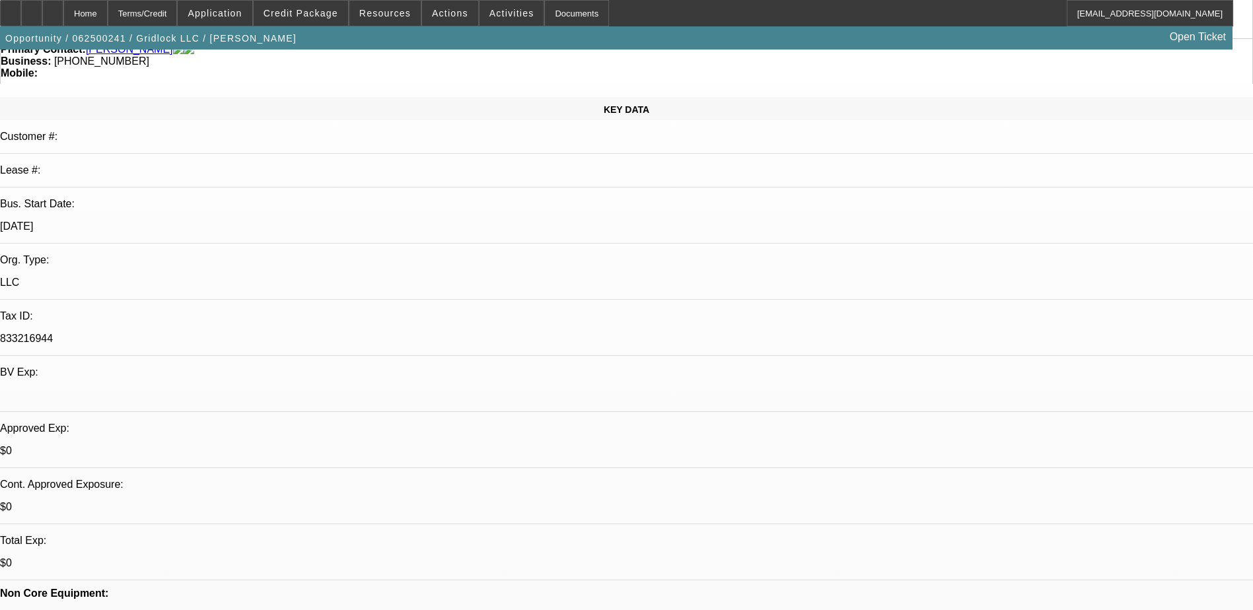
scroll to position [264, 0]
